Goal: Task Accomplishment & Management: Use online tool/utility

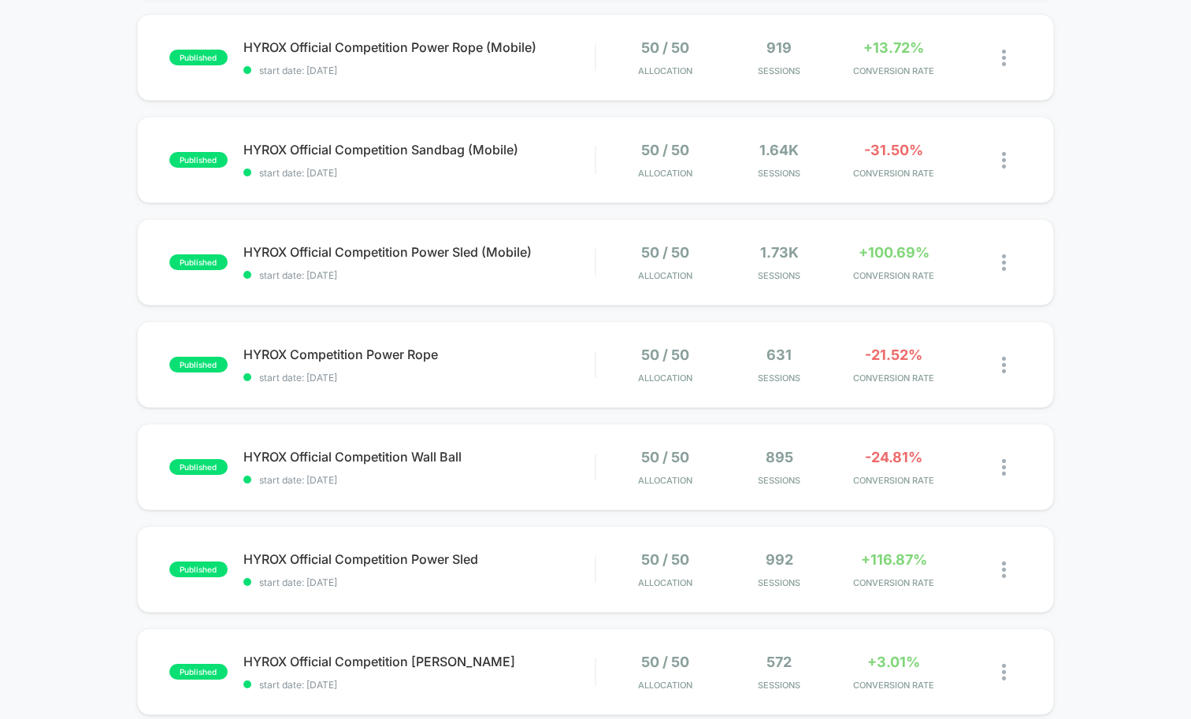
scroll to position [579, 0]
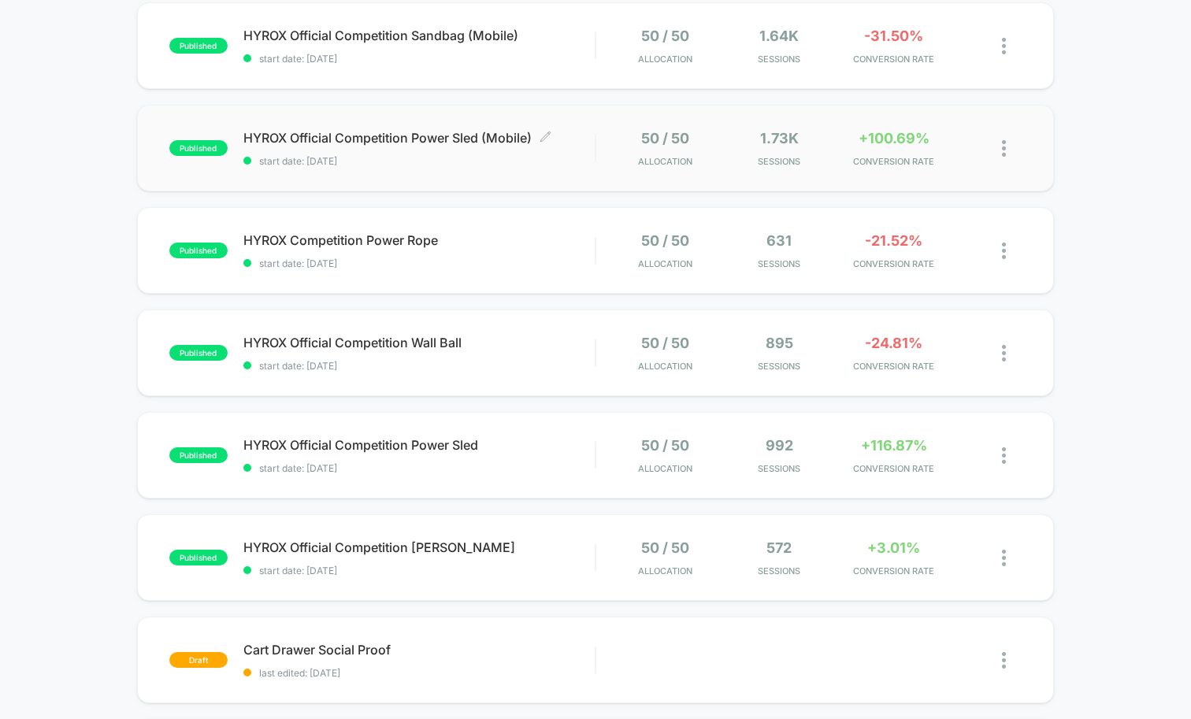
click at [556, 146] on div "HYROX Official Competition Power Sled (Mobile) Click to edit experience details…" at bounding box center [418, 148] width 351 height 37
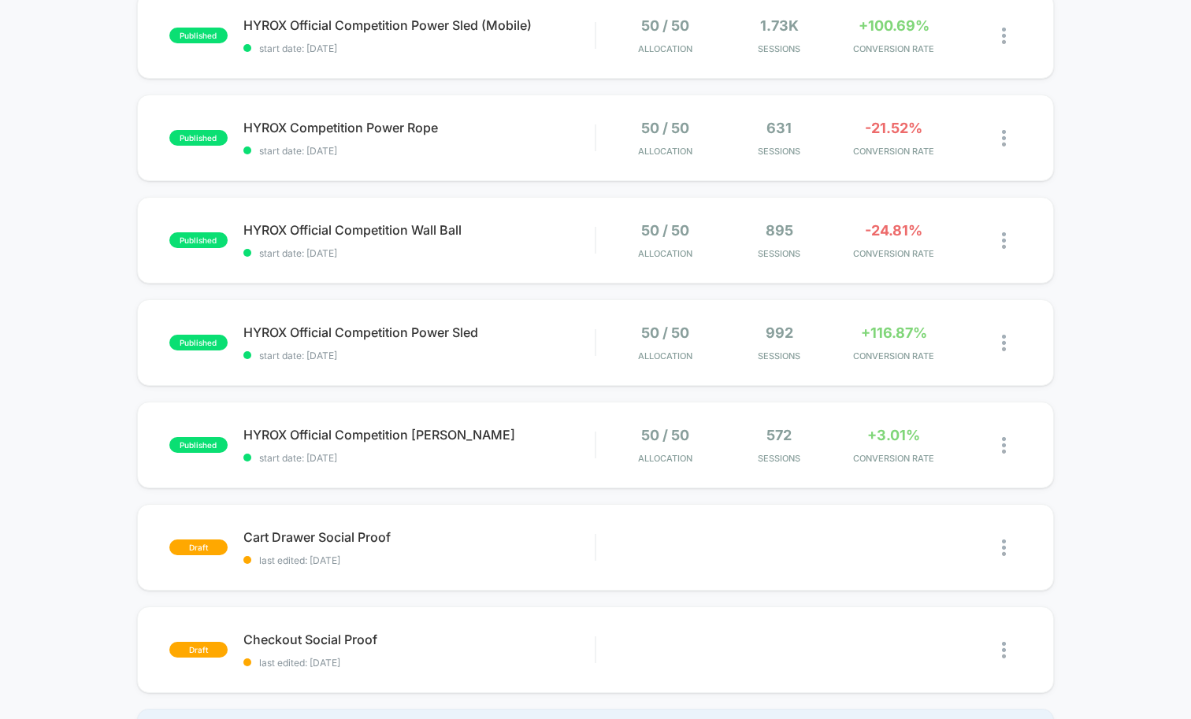
scroll to position [762, 0]
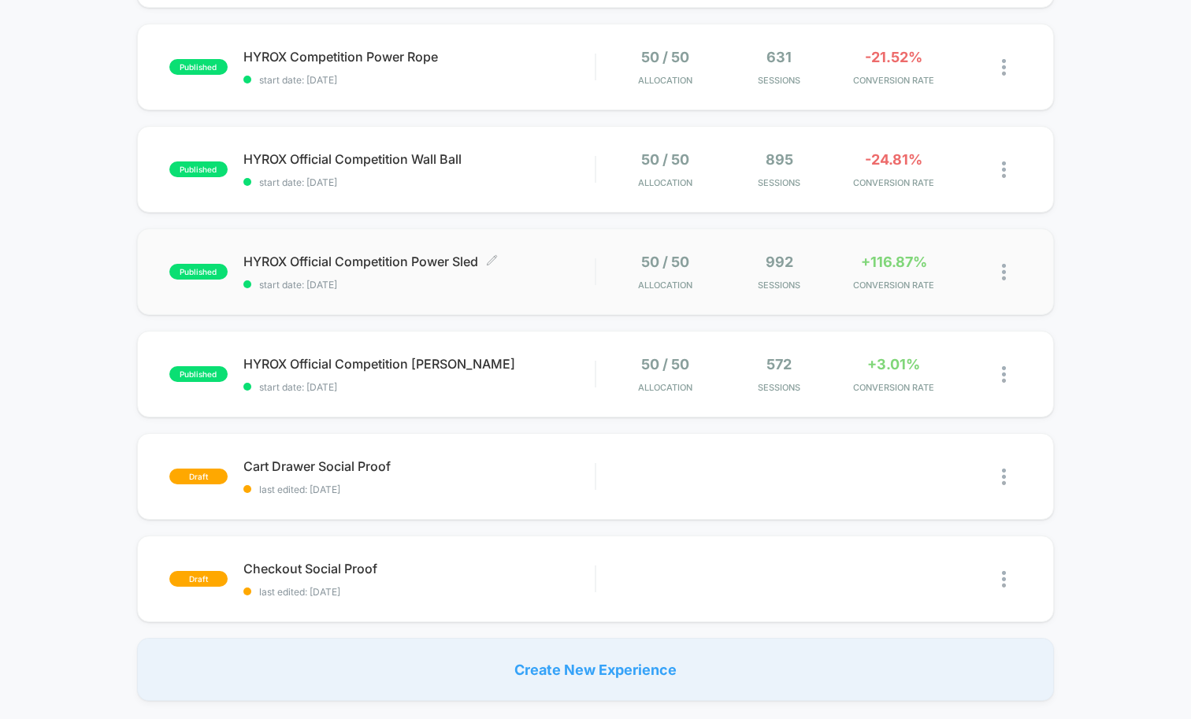
click at [554, 262] on span "HYROX Official Competition Power Sled Click to edit experience details" at bounding box center [418, 262] width 351 height 16
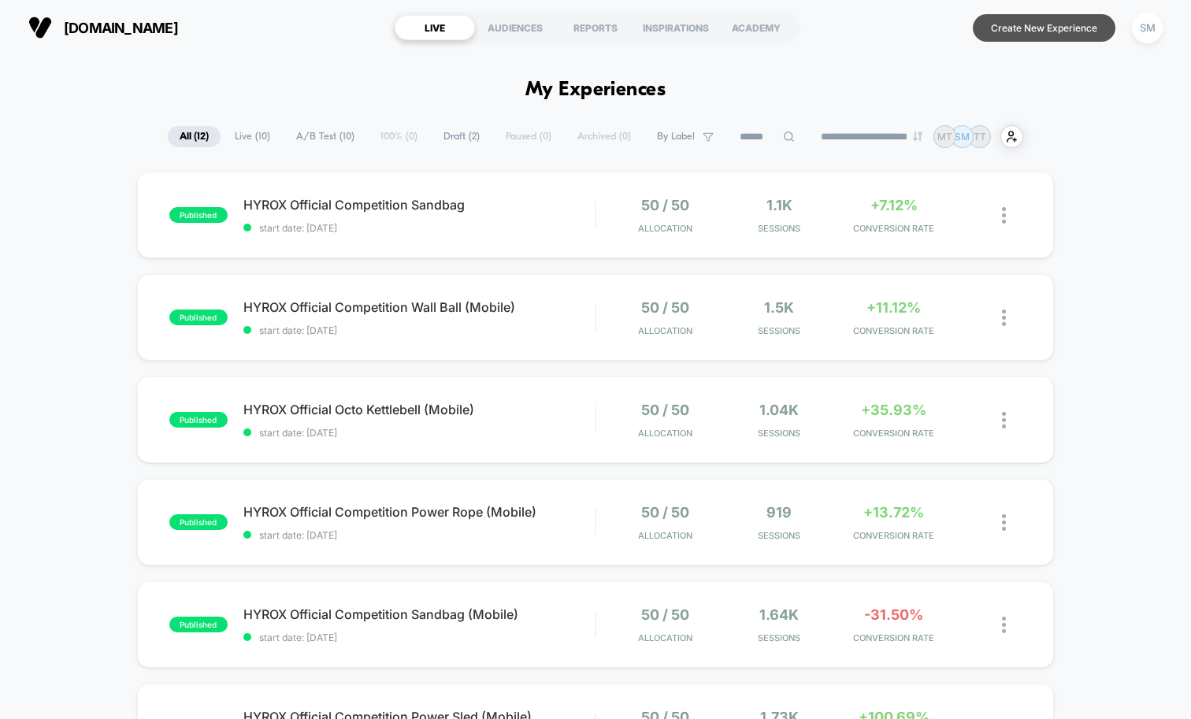
click at [1033, 20] on button "Create New Experience" at bounding box center [1043, 28] width 143 height 28
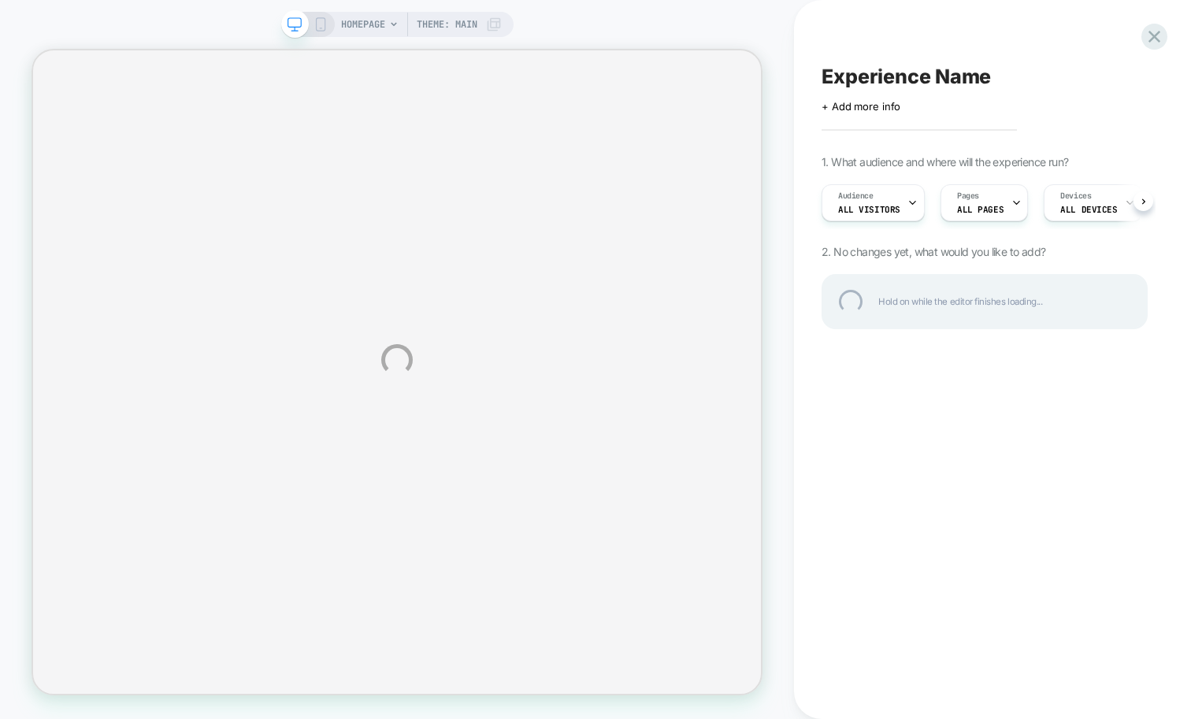
click at [894, 198] on div "HOMEPAGE Theme: MAIN Experience Name Click to edit experience details + Add mor…" at bounding box center [595, 359] width 1191 height 719
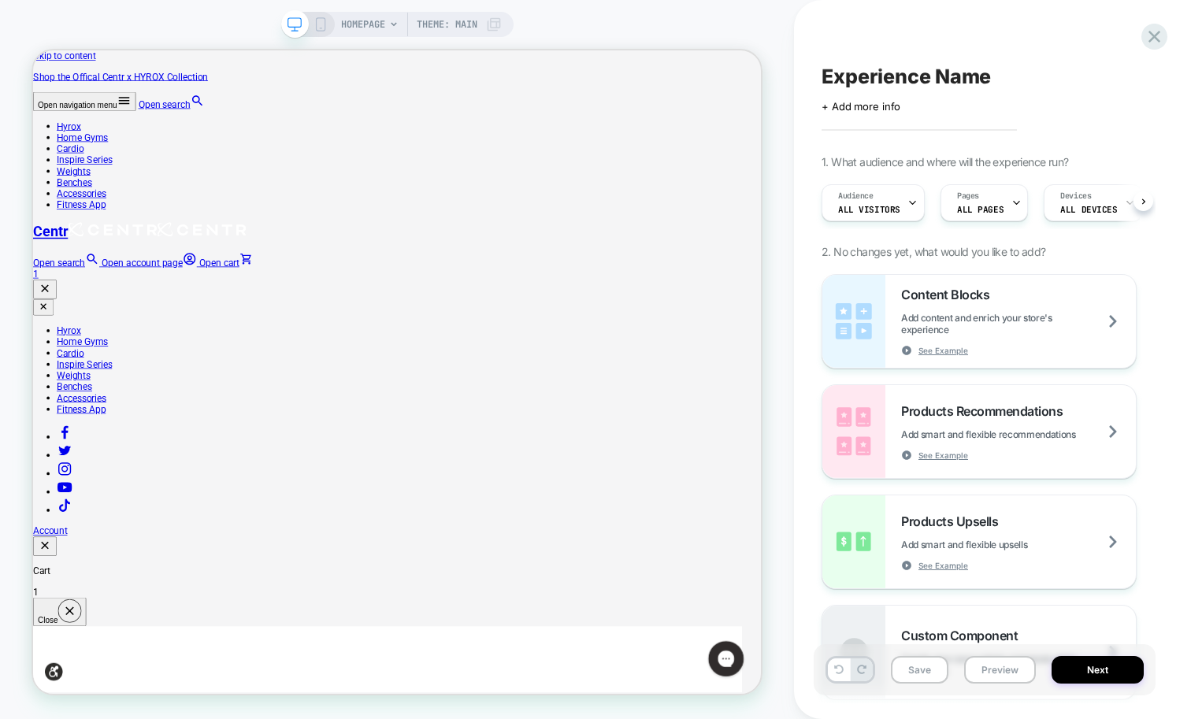
scroll to position [0, 1]
click at [906, 204] on icon at bounding box center [911, 203] width 10 height 10
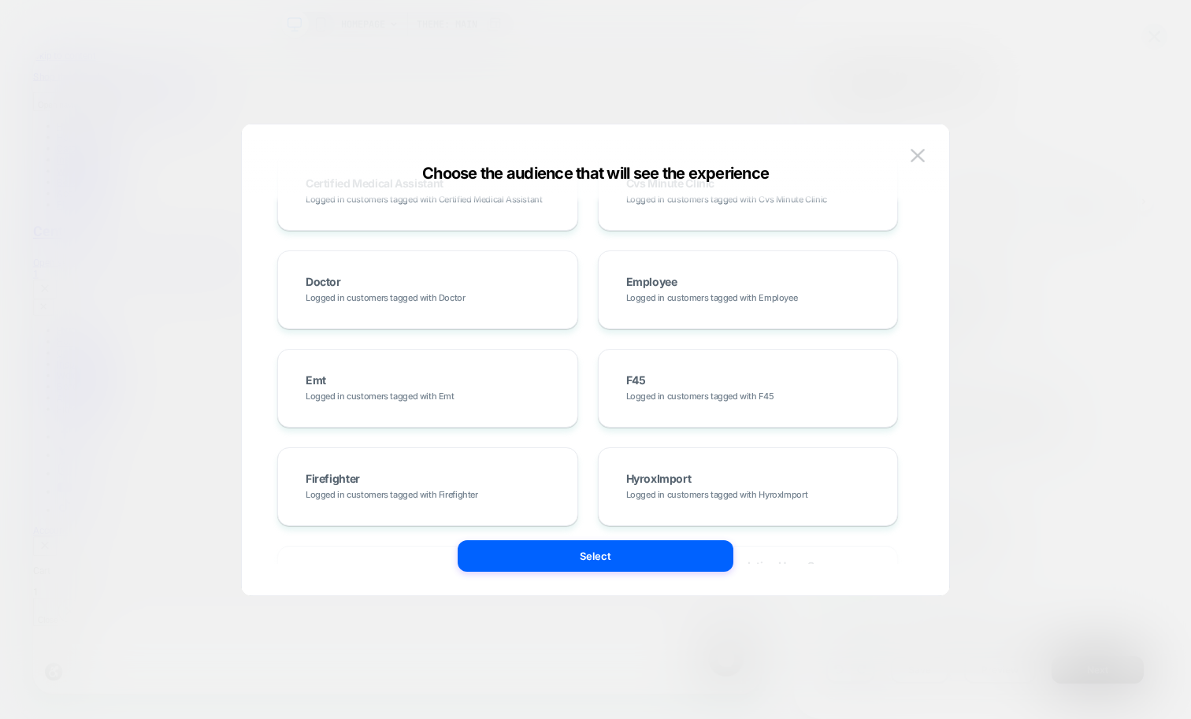
scroll to position [991, 0]
click at [639, 404] on div "F45 Logged in customers tagged with F45" at bounding box center [748, 385] width 268 height 46
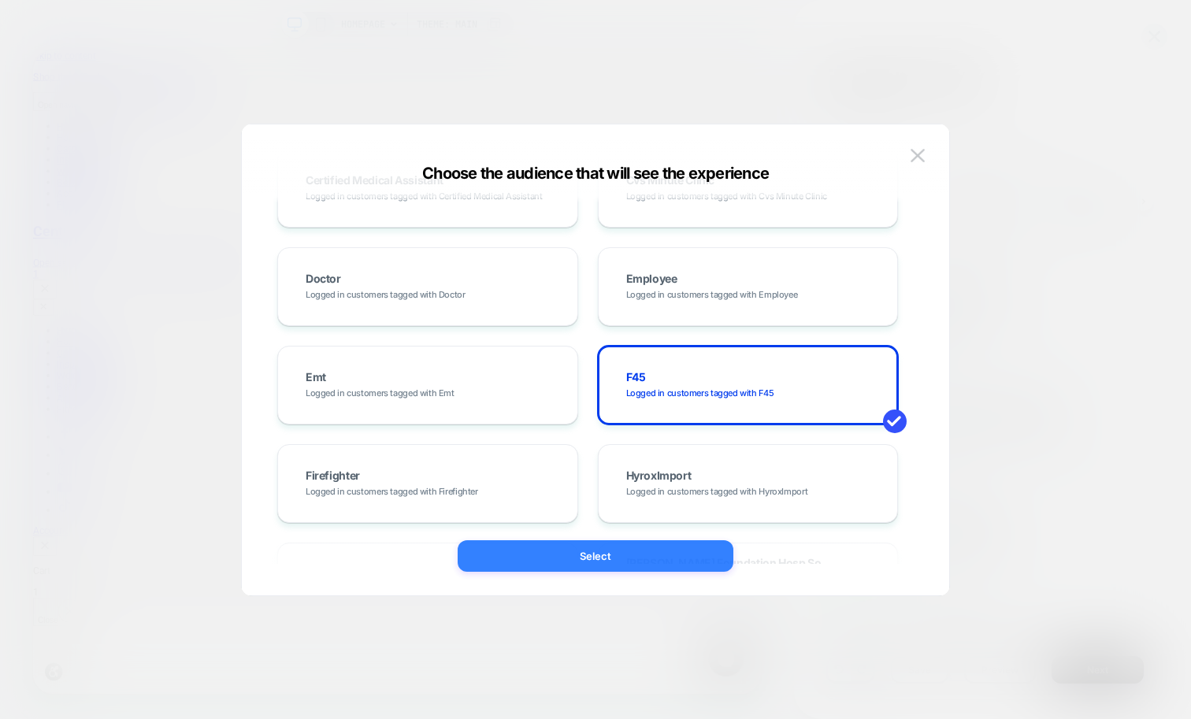
click at [615, 562] on button "Select" at bounding box center [596, 555] width 276 height 31
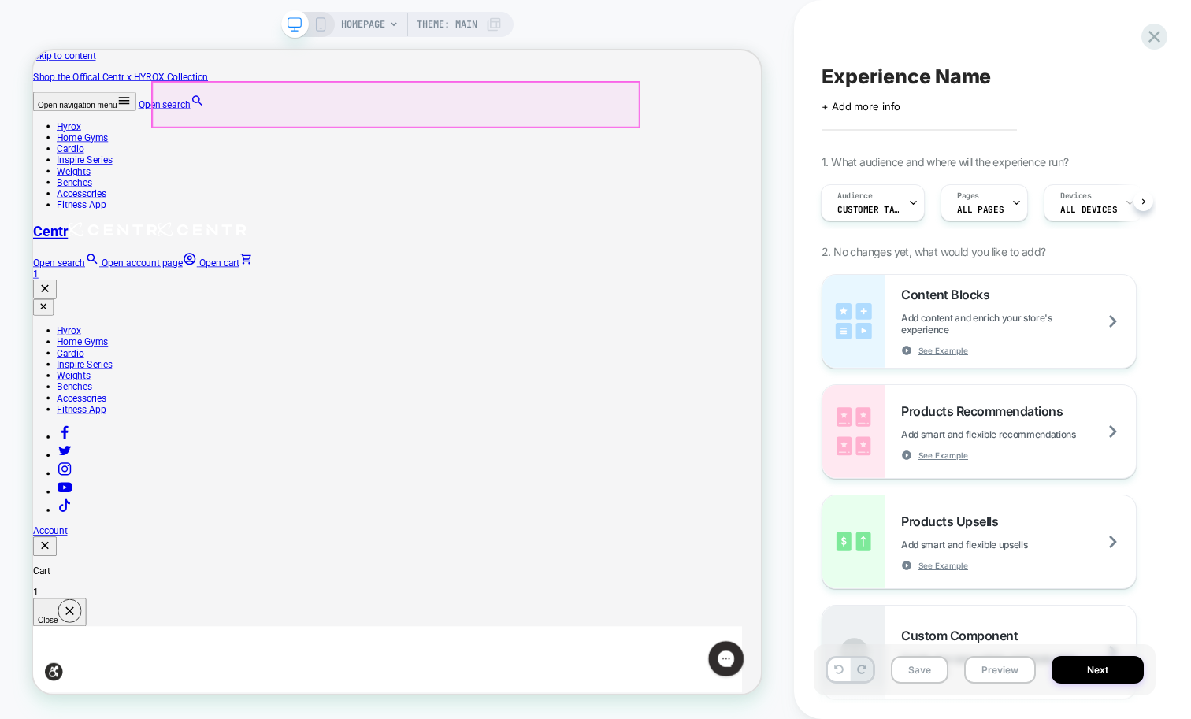
click at [702, 144] on nav "Hyrox Home Gyms Cardio Inspire Series Weights Benches Accessories Fitness App" at bounding box center [518, 204] width 971 height 120
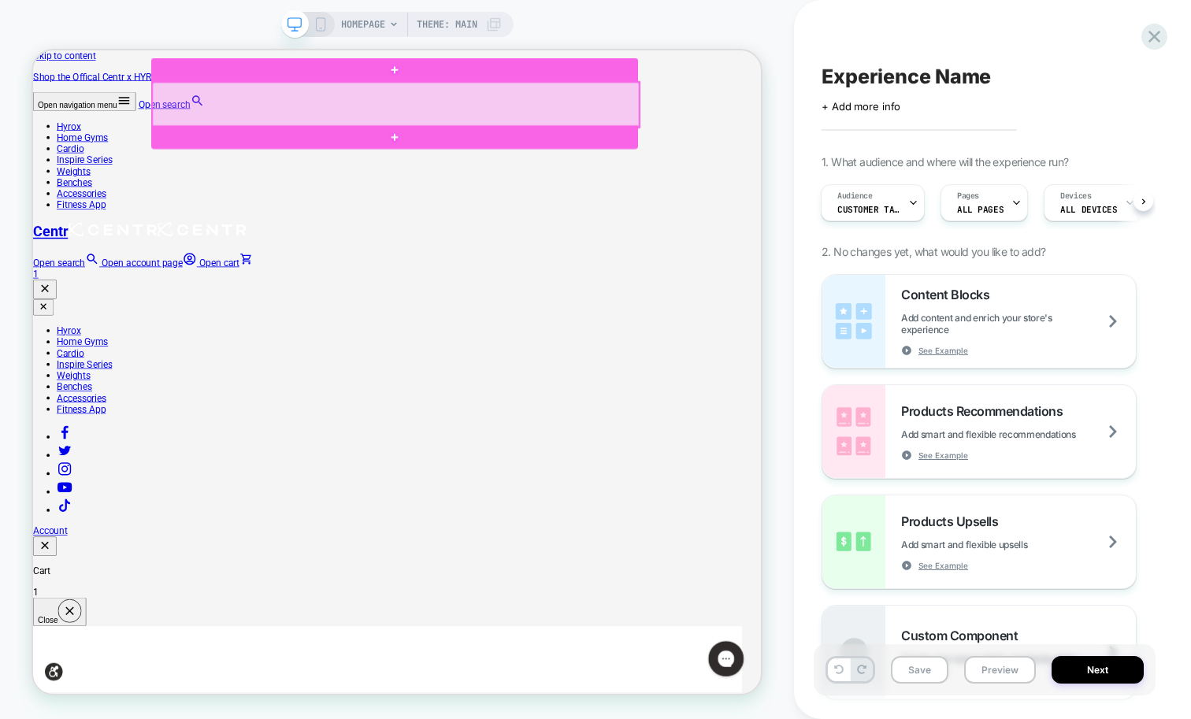
click at [702, 123] on div at bounding box center [516, 123] width 649 height 60
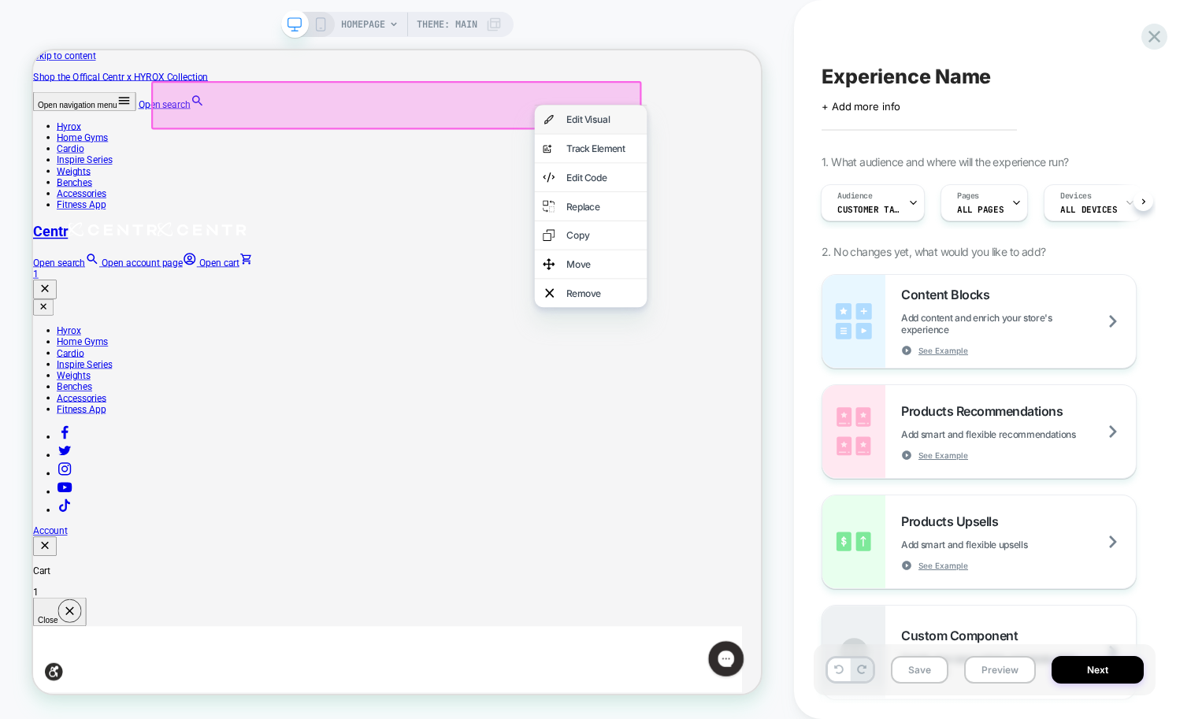
click at [729, 146] on div "Edit Visual" at bounding box center [777, 143] width 150 height 38
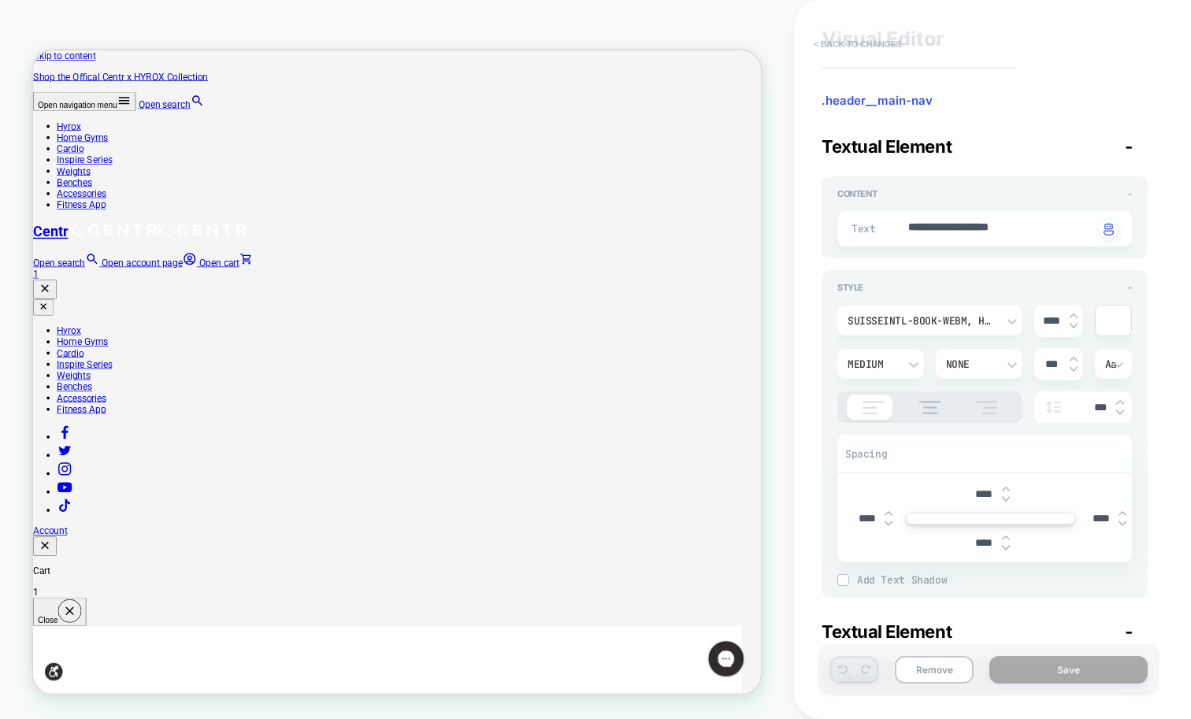
scroll to position [0, 0]
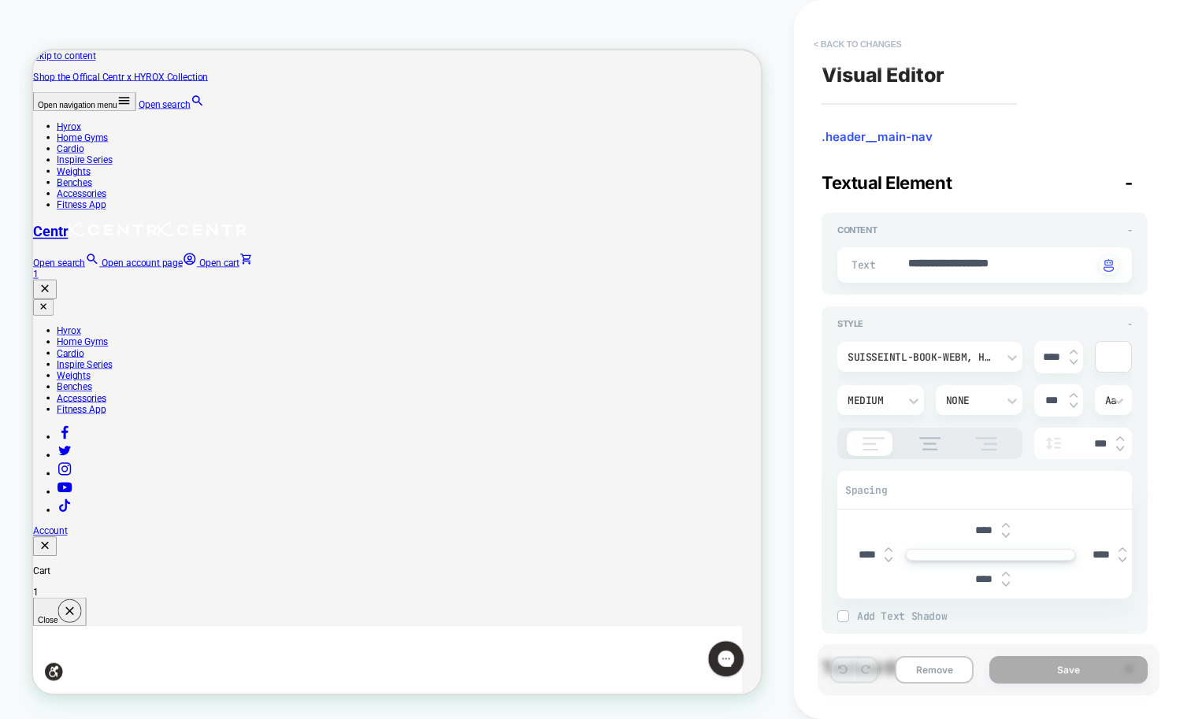
click at [818, 43] on button "< Back to changes" at bounding box center [858, 43] width 104 height 25
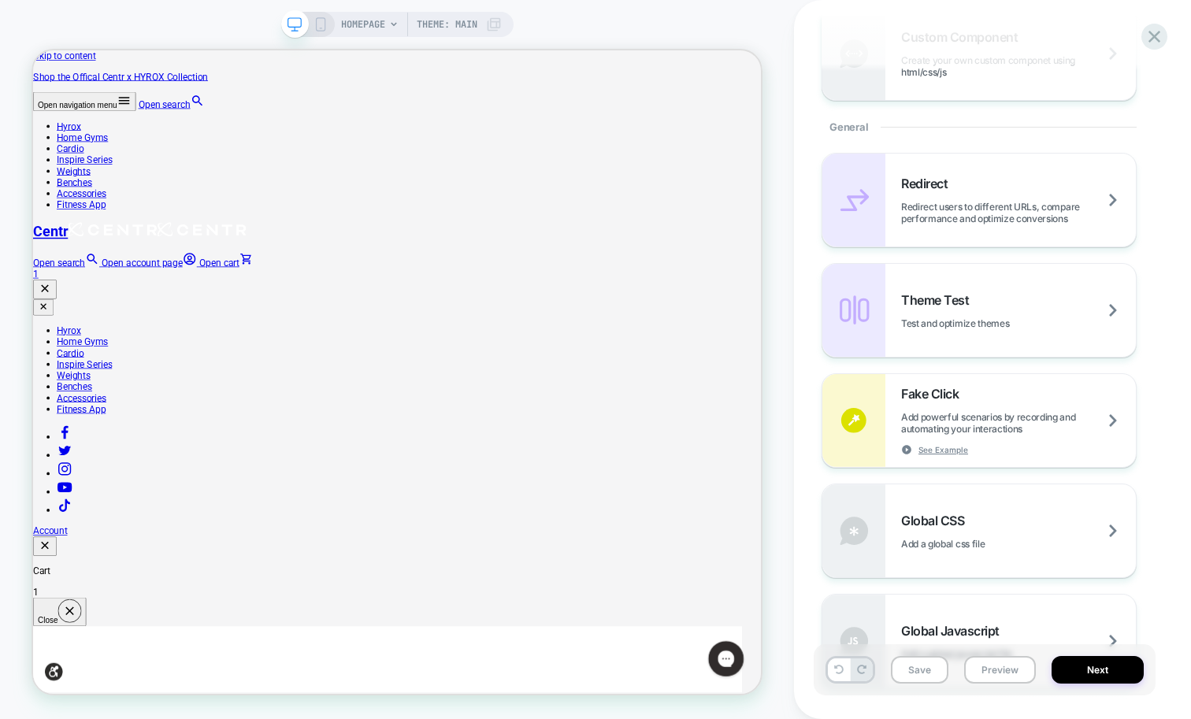
scroll to position [591, 0]
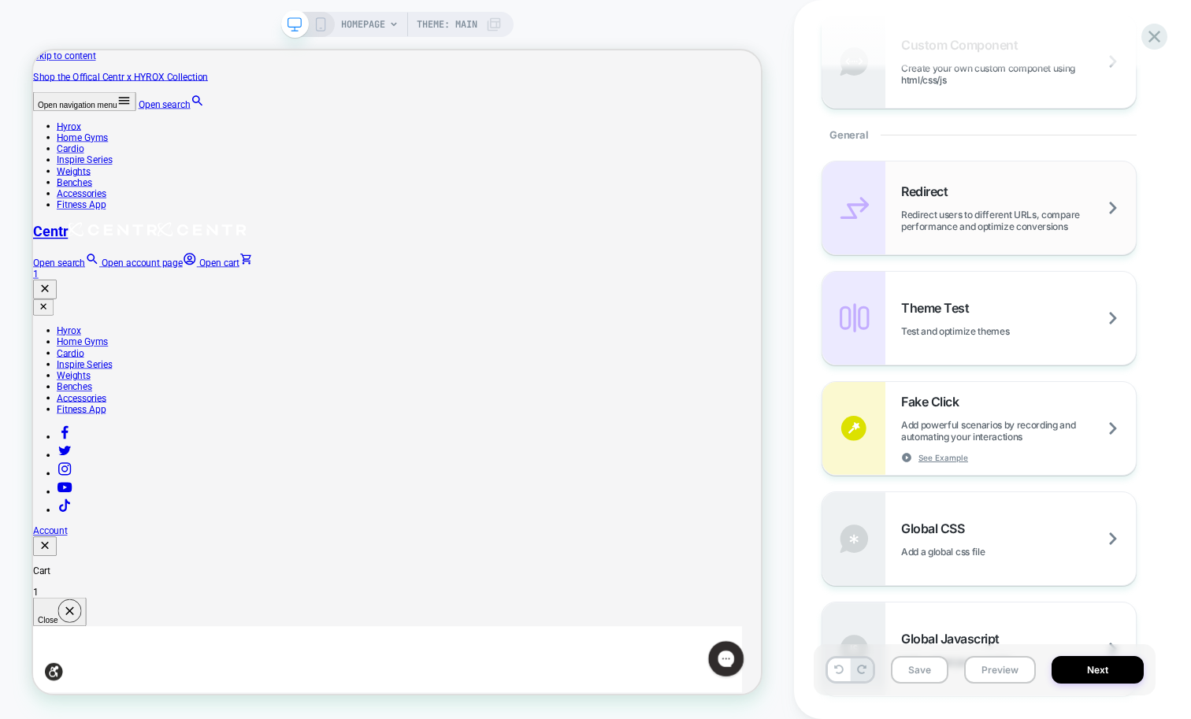
click at [1034, 198] on div "Redirect Redirect users to different URLs, compare performance and optimize con…" at bounding box center [1018, 207] width 235 height 49
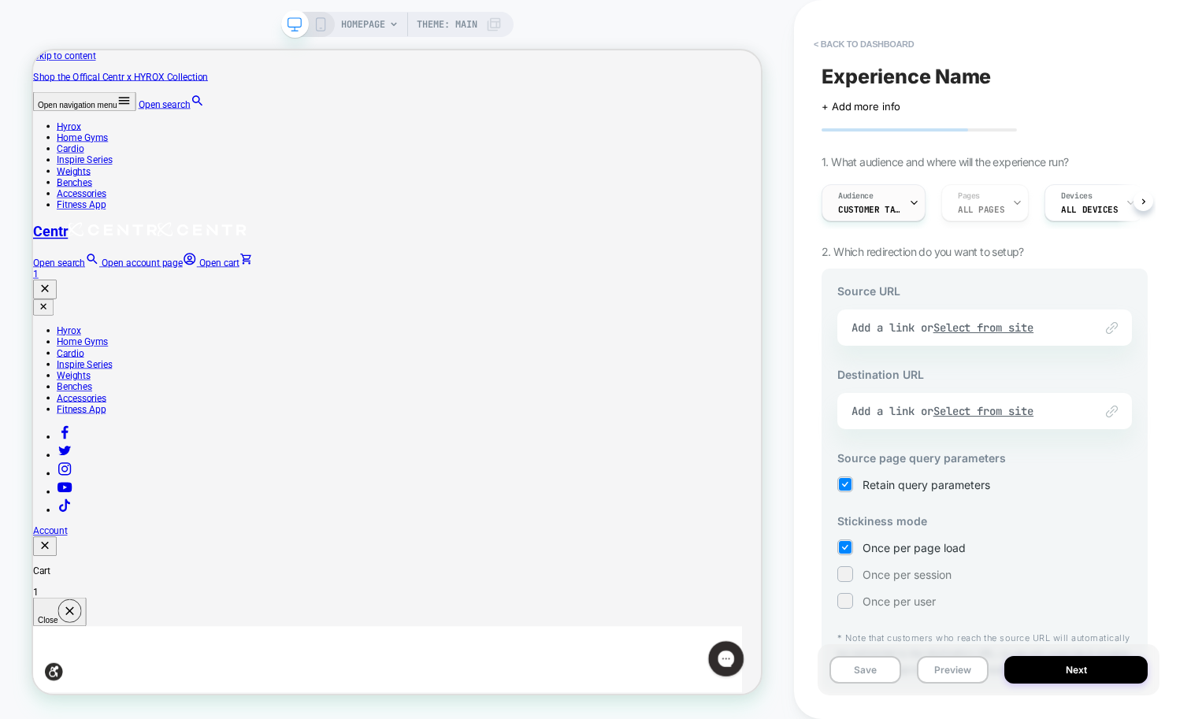
click at [907, 194] on div "Audience Customer Tag F45" at bounding box center [869, 202] width 94 height 35
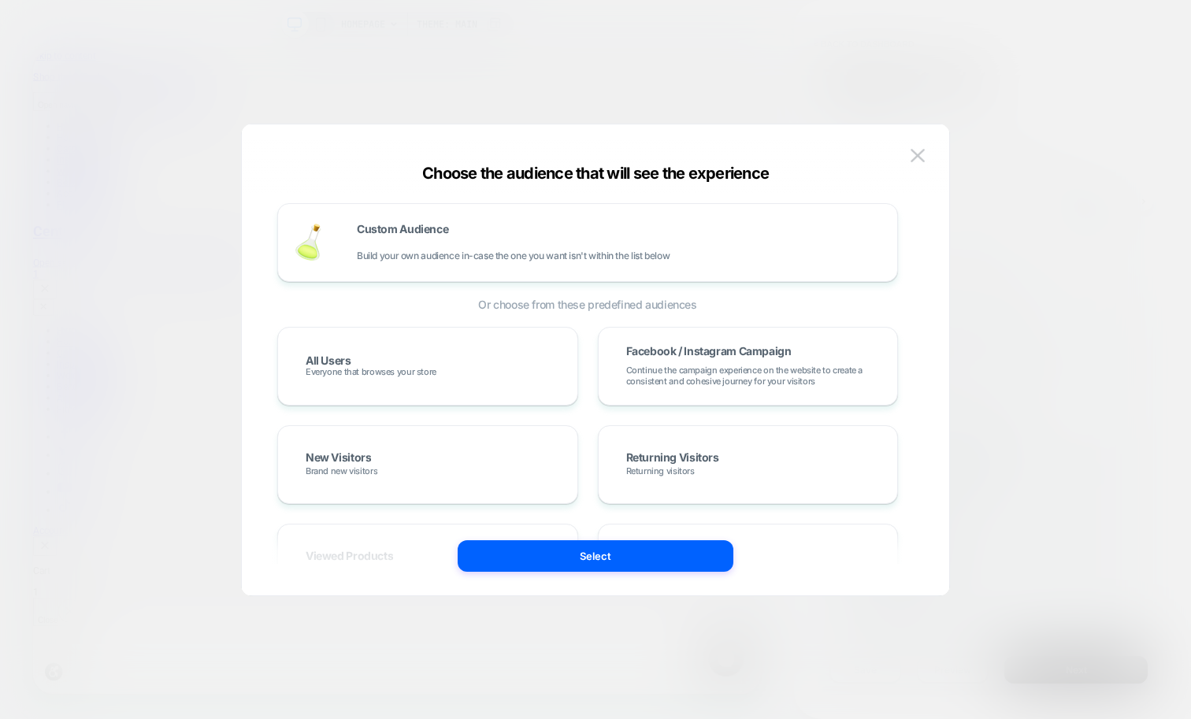
click at [979, 106] on div at bounding box center [595, 359] width 1191 height 719
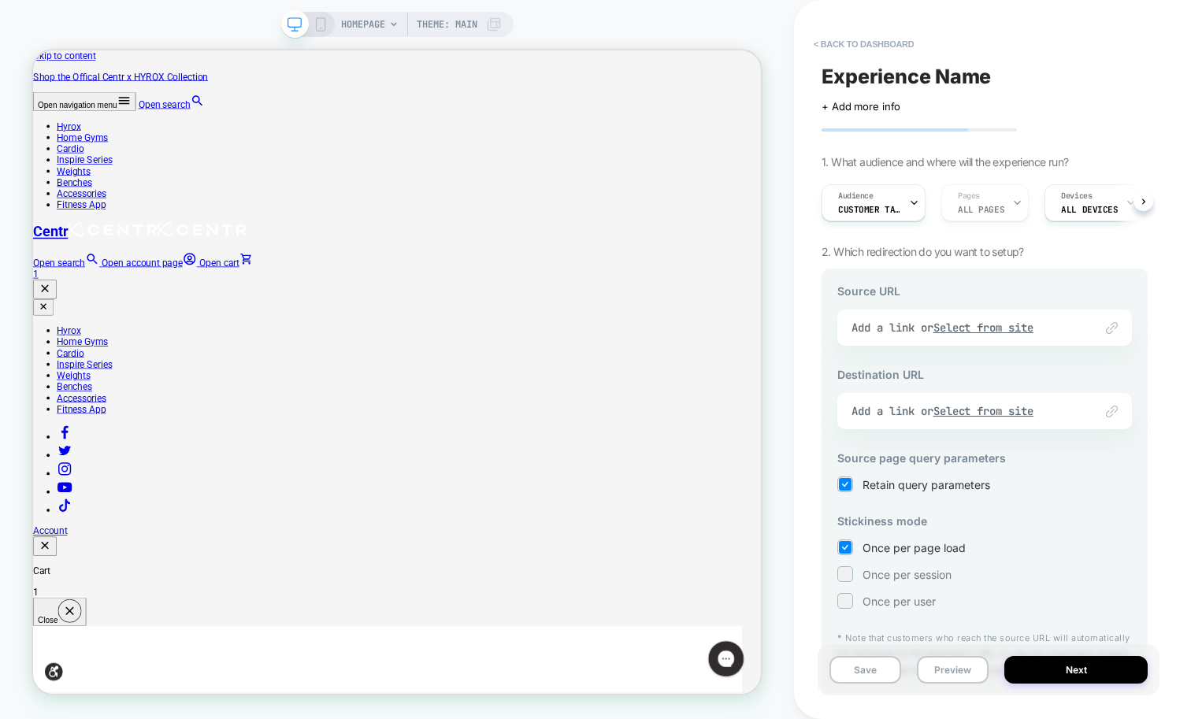
click at [887, 333] on div "Link to Add a link or Select from site" at bounding box center [984, 327] width 295 height 36
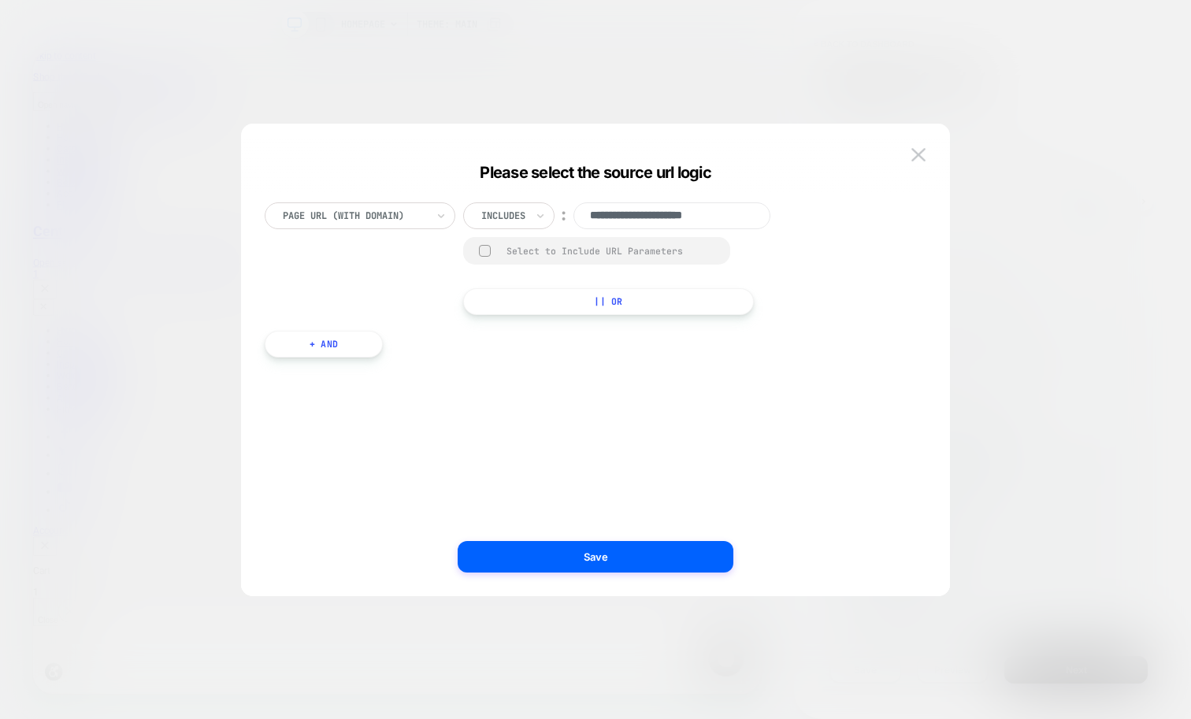
click at [503, 221] on div at bounding box center [503, 216] width 44 height 14
click at [499, 254] on div "Is" at bounding box center [530, 258] width 102 height 25
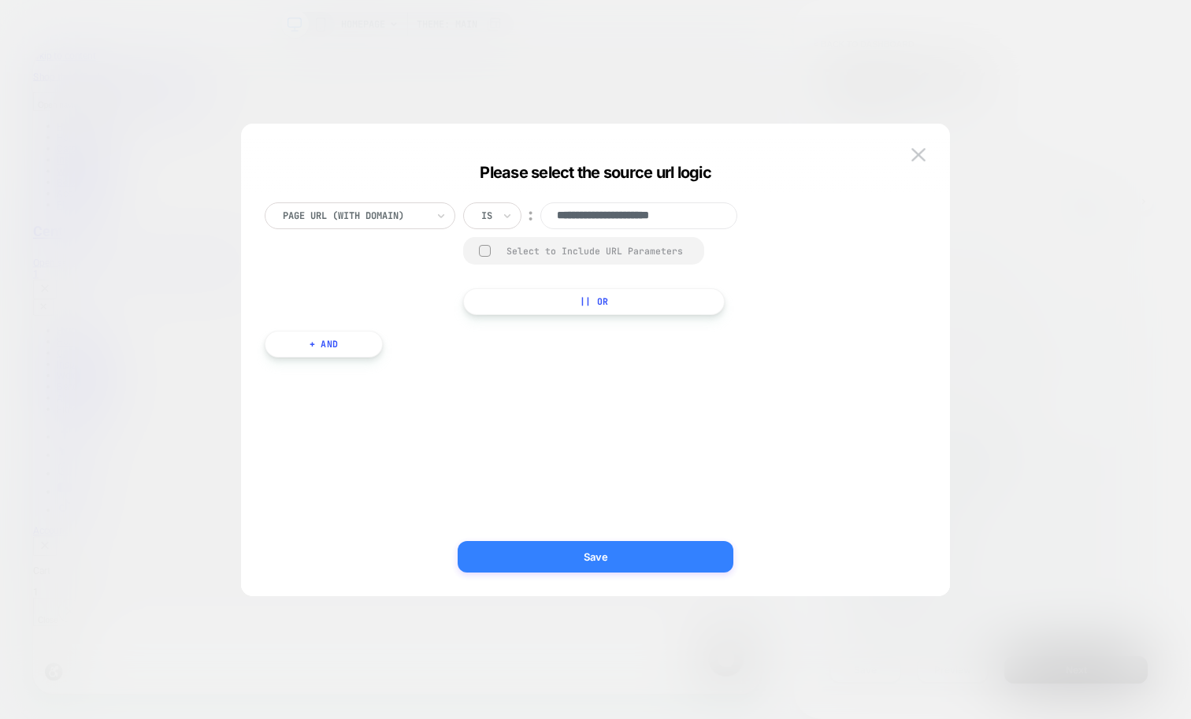
click at [591, 558] on button "Save" at bounding box center [596, 556] width 276 height 31
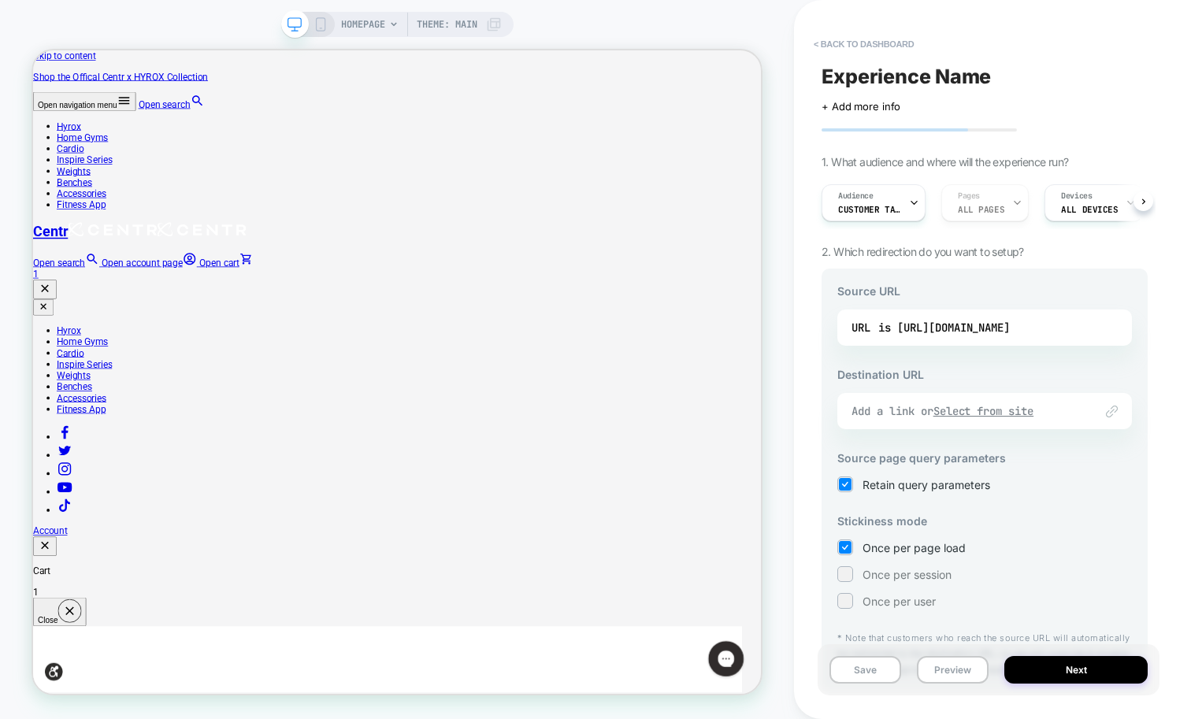
click at [889, 410] on div "Add a link or Select from site" at bounding box center [964, 411] width 227 height 14
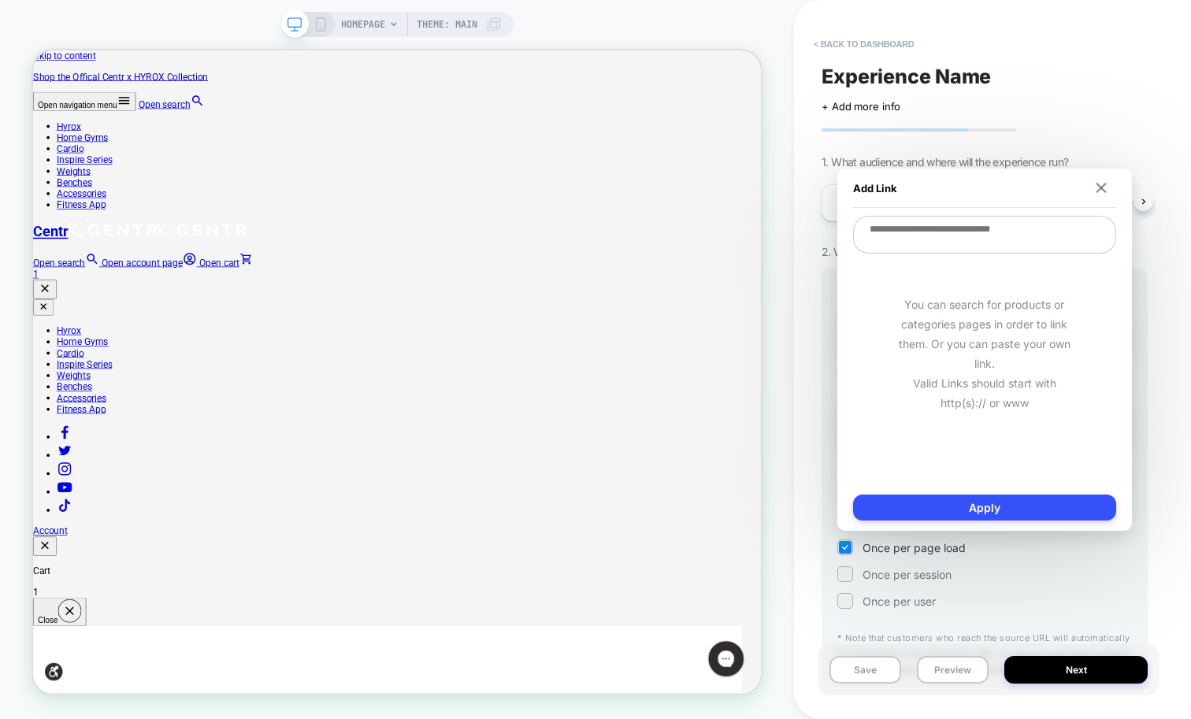
click at [937, 245] on textarea at bounding box center [984, 235] width 263 height 38
click at [938, 245] on textarea at bounding box center [984, 235] width 263 height 38
paste textarea "**********"
type textarea "*"
type textarea "**********"
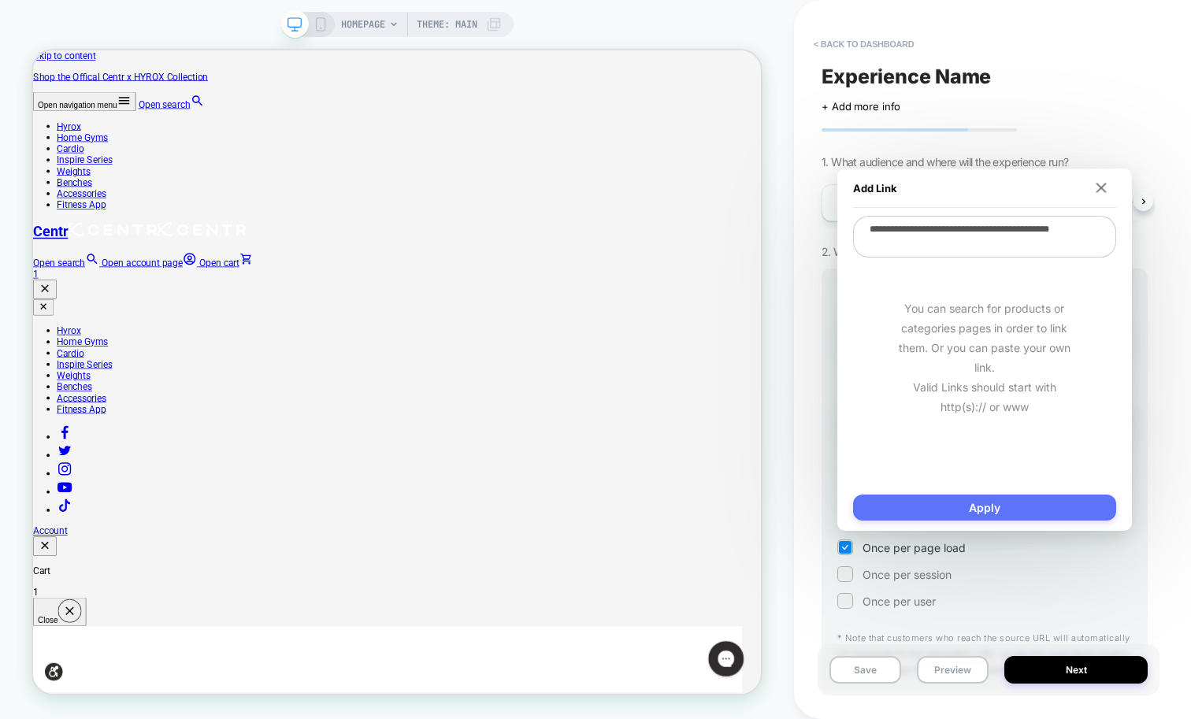
click at [1050, 509] on button "Apply" at bounding box center [984, 508] width 263 height 26
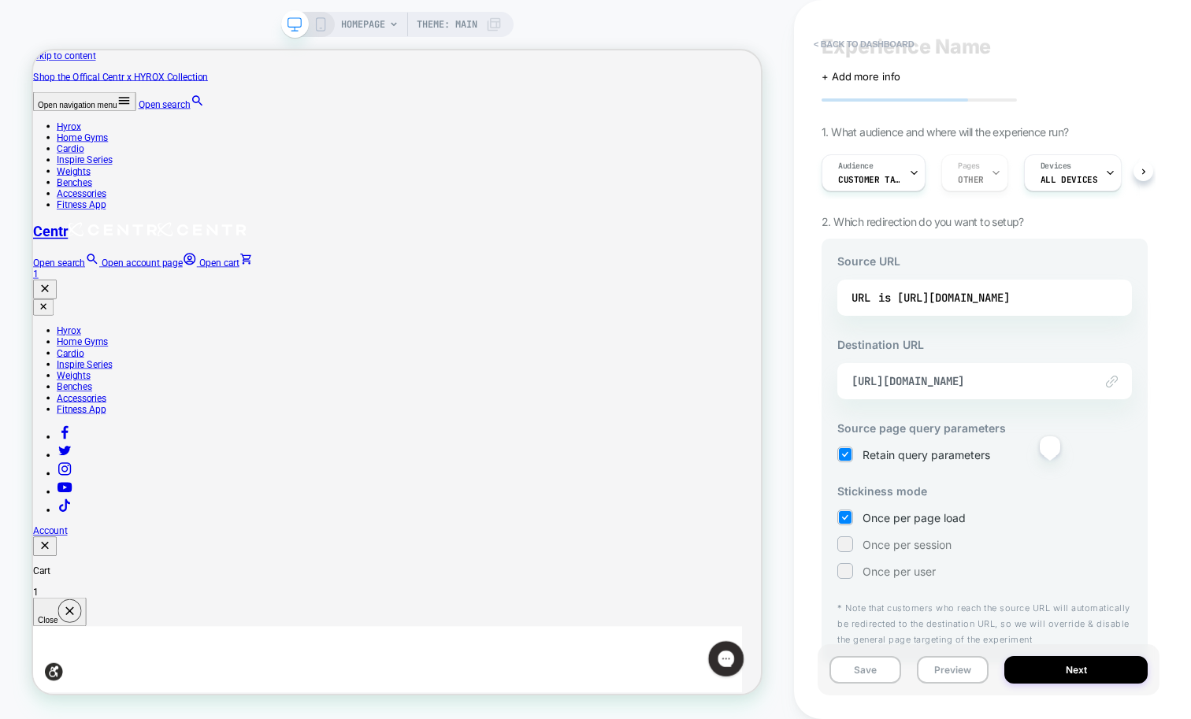
scroll to position [53, 0]
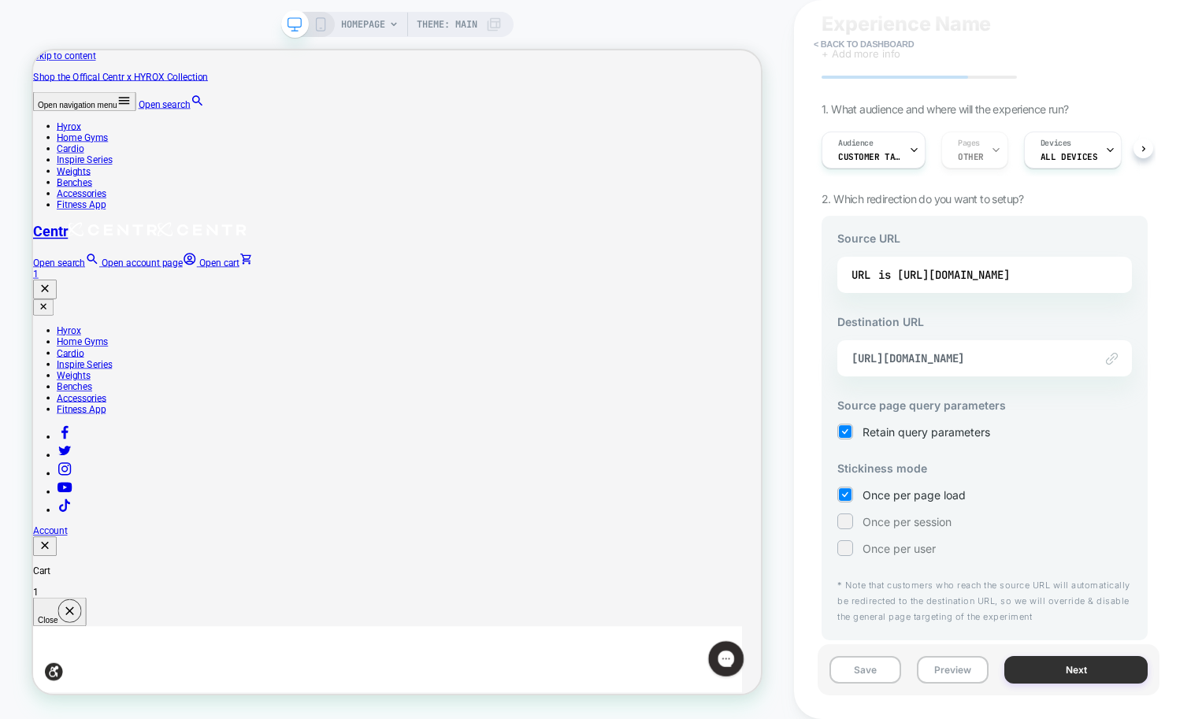
click at [1054, 669] on button "Next" at bounding box center [1075, 670] width 143 height 28
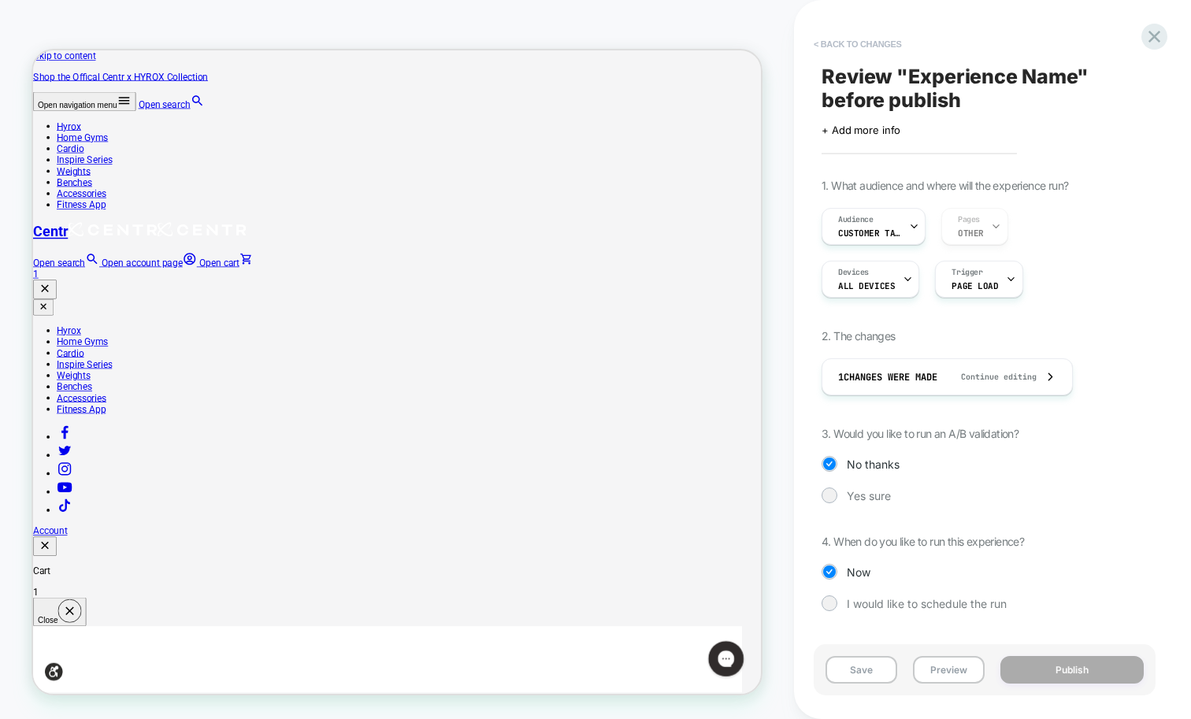
click at [814, 46] on button "< Back to changes" at bounding box center [858, 43] width 104 height 25
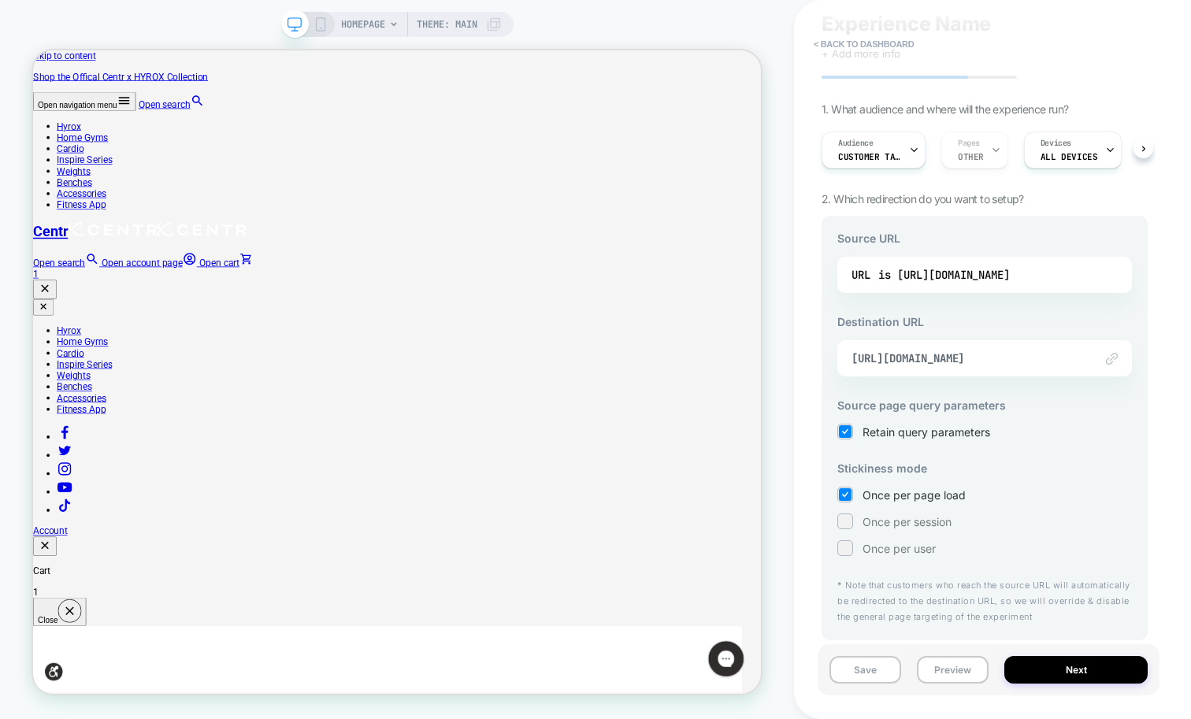
scroll to position [0, 0]
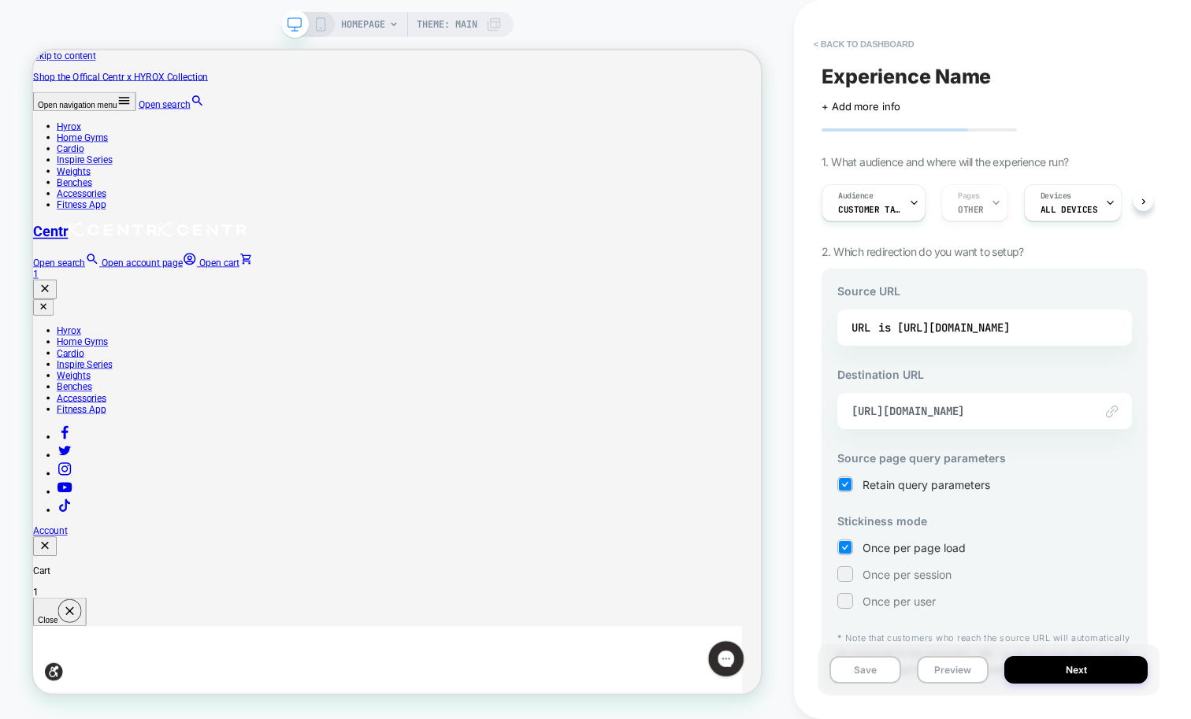
click at [713, 17] on div "HOMEPAGE Theme: MAIN" at bounding box center [397, 359] width 794 height 687
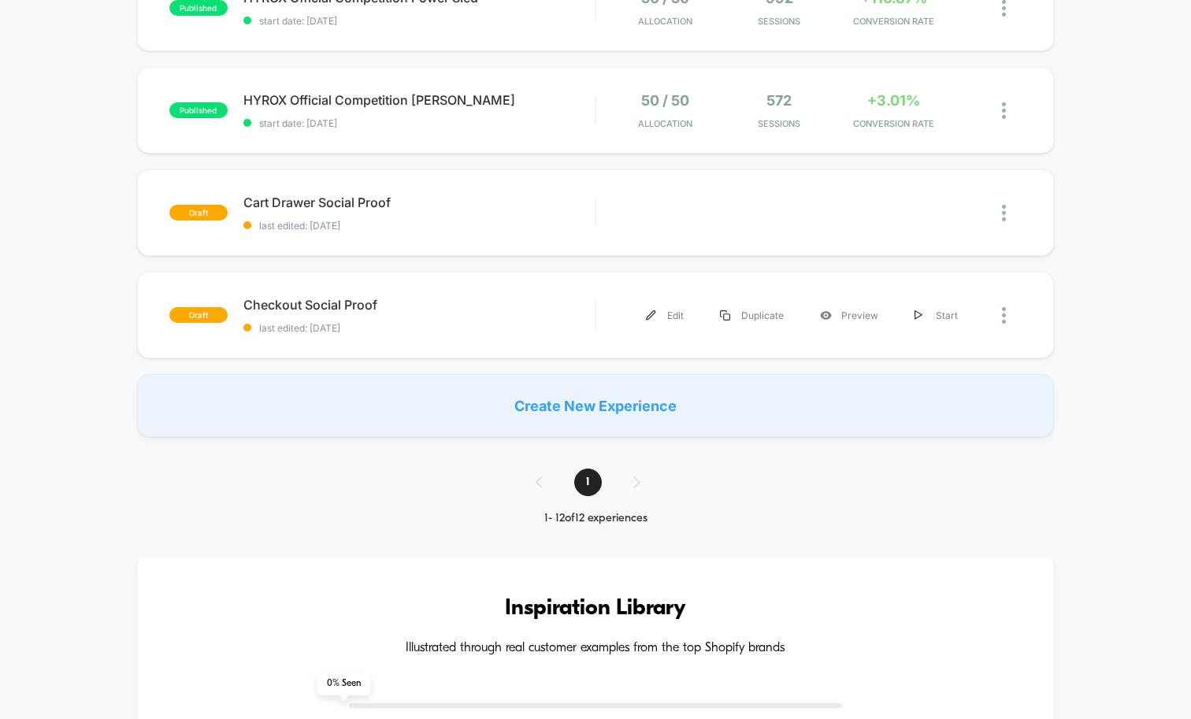
scroll to position [1016, 0]
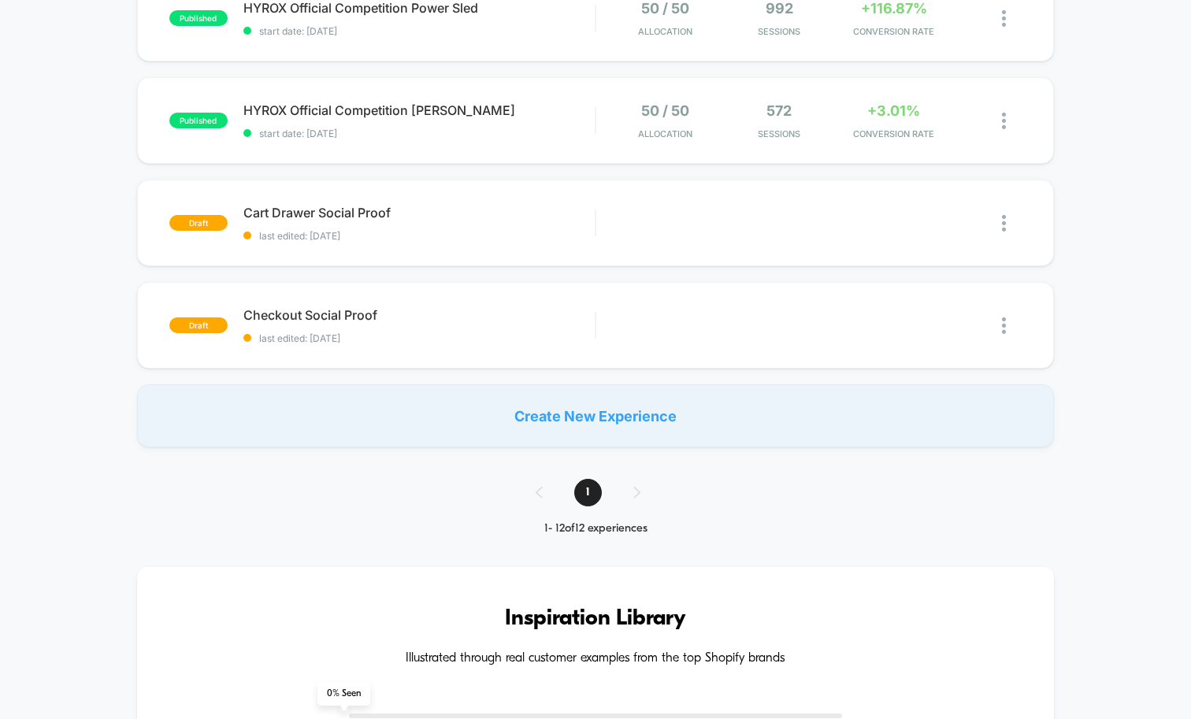
click at [621, 418] on div "Create New Experience" at bounding box center [595, 415] width 917 height 63
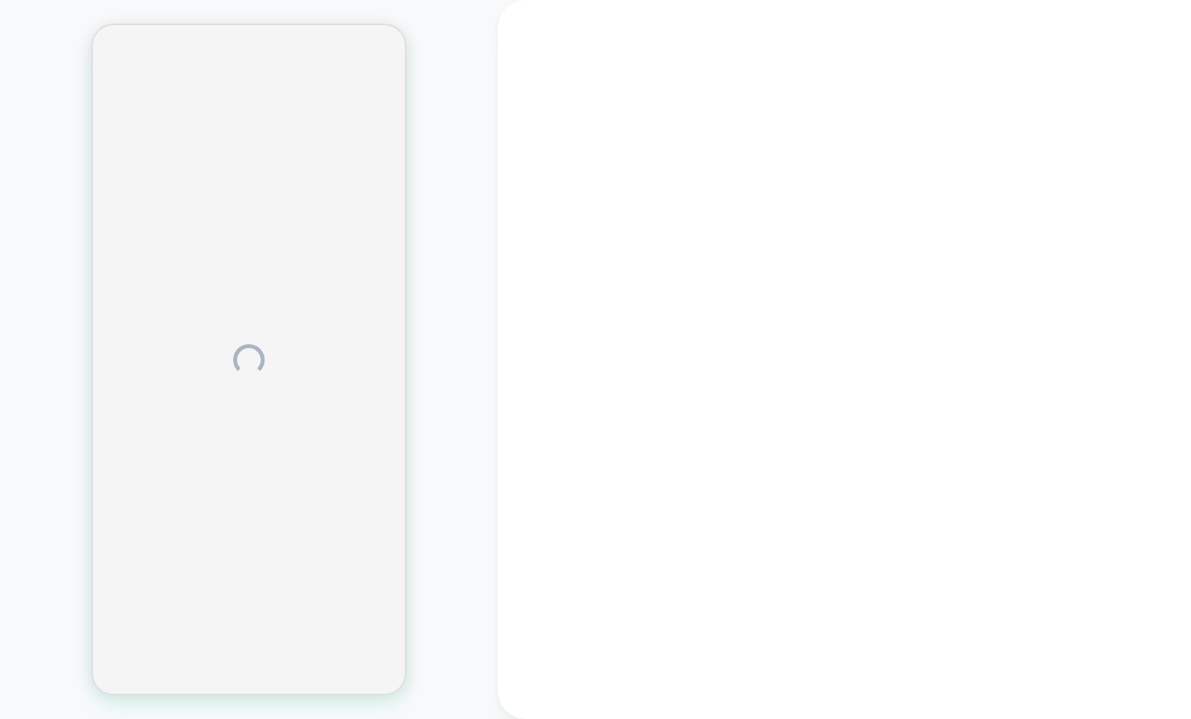
click at [555, 199] on div at bounding box center [844, 359] width 693 height 719
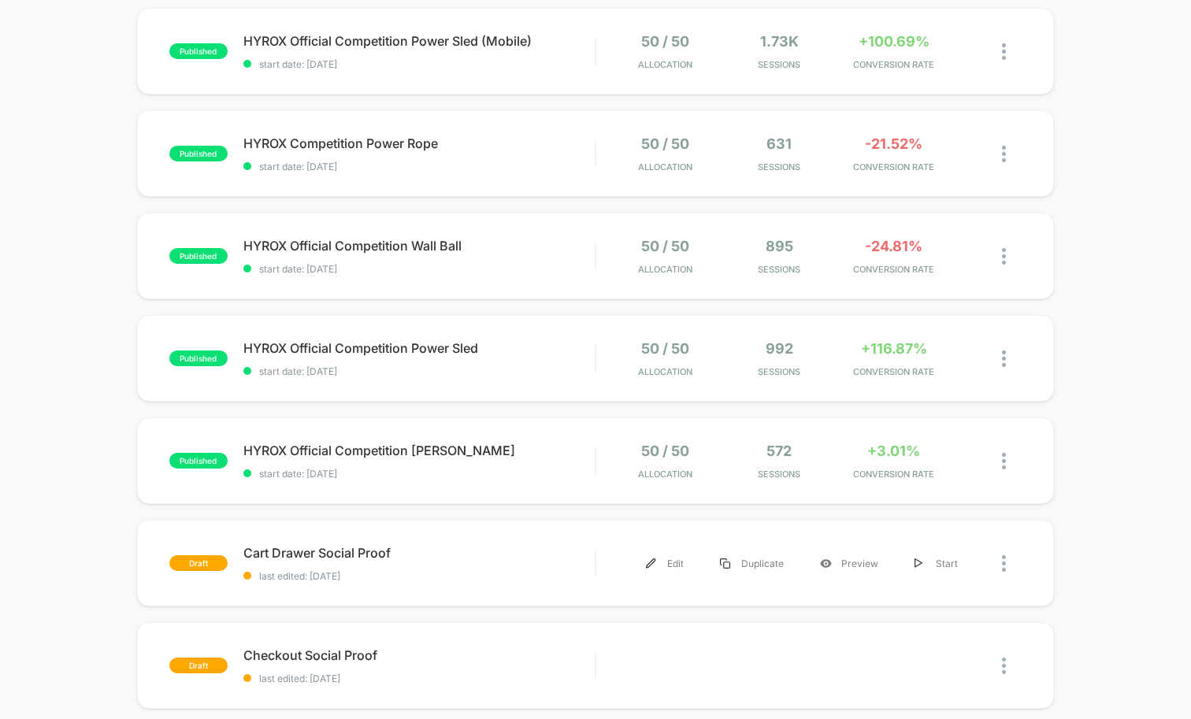
scroll to position [587, 0]
